Goal: Transaction & Acquisition: Subscribe to service/newsletter

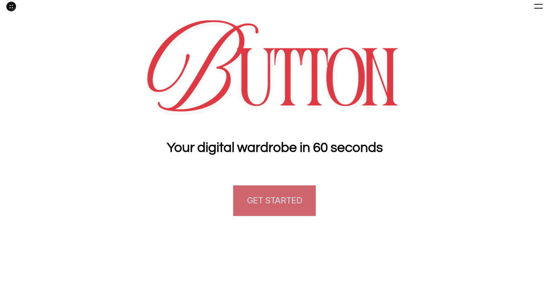
click at [280, 204] on h4 "GET STARTED" at bounding box center [274, 201] width 55 height 12
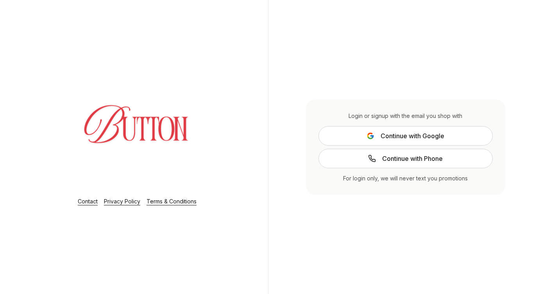
click at [415, 135] on span "Continue with Google" at bounding box center [412, 135] width 64 height 9
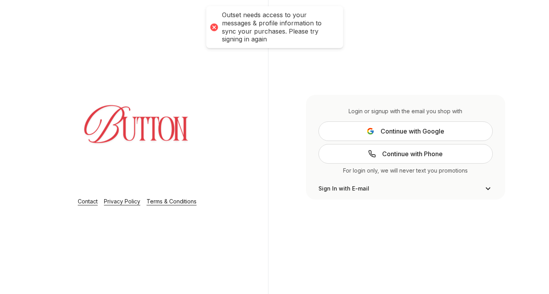
click at [415, 135] on span "Continue with Google" at bounding box center [412, 131] width 64 height 9
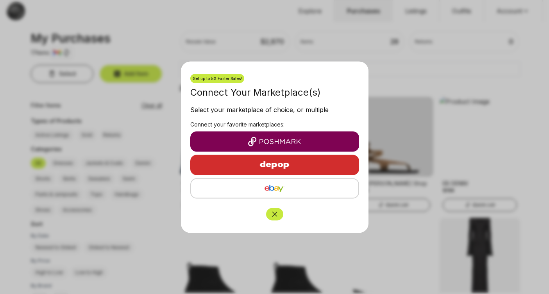
click at [275, 215] on icon "Close" at bounding box center [274, 214] width 5 height 5
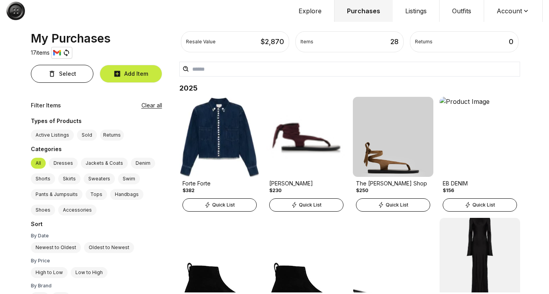
click at [348, 46] on div "Items 28" at bounding box center [349, 41] width 98 height 11
drag, startPoint x: 262, startPoint y: 40, endPoint x: 288, endPoint y: 40, distance: 25.8
click at [288, 40] on div "Resale Value $ 2,870" at bounding box center [235, 41] width 108 height 21
drag, startPoint x: 261, startPoint y: 38, endPoint x: 290, endPoint y: 38, distance: 29.3
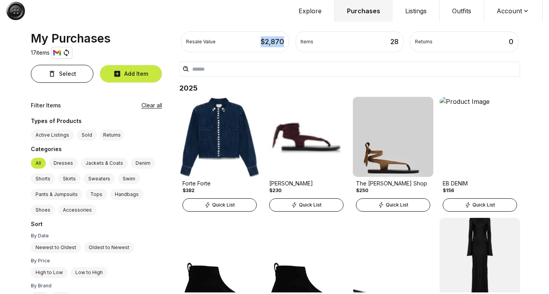
click at [290, 38] on div "Resale Value $ 2,870 Items 28 Returns 0" at bounding box center [350, 41] width 350 height 21
click at [516, 13] on button "Account" at bounding box center [513, 11] width 59 height 22
click at [537, 28] on div "Resale Value $ 2,870 Items 28 Returns 0 Your items My Purchases 17 items Select…" at bounding box center [274, 147] width 549 height 294
